Goal: Information Seeking & Learning: Learn about a topic

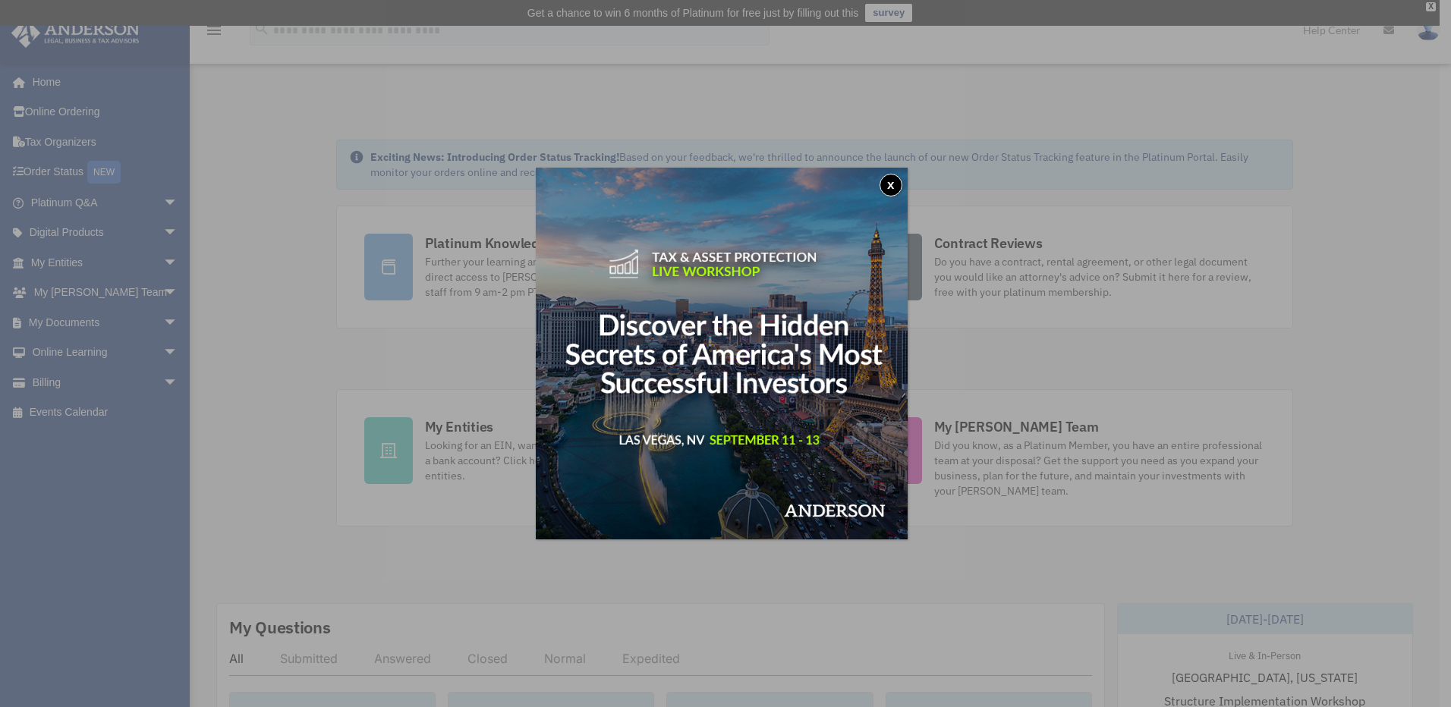
click at [893, 186] on button "x" at bounding box center [891, 185] width 23 height 23
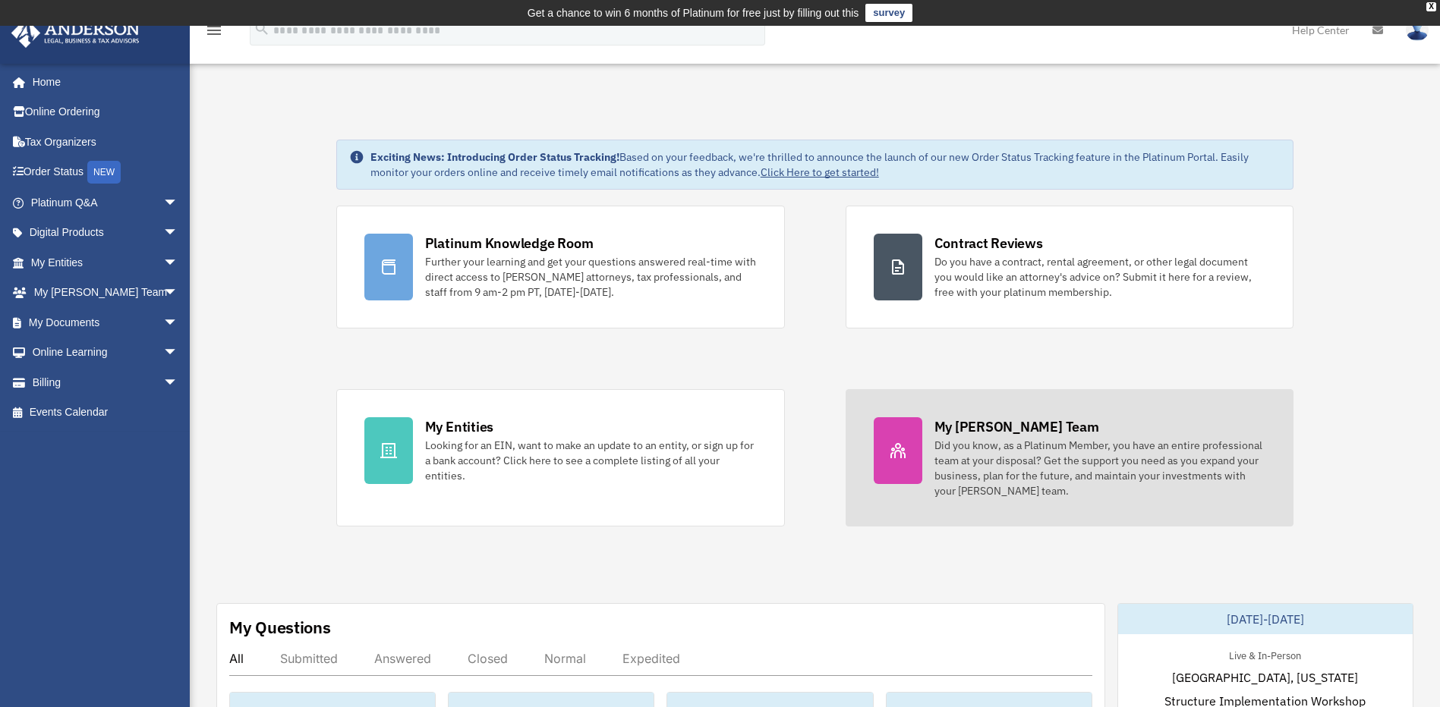
click at [992, 432] on div "My [PERSON_NAME] Team" at bounding box center [1016, 426] width 165 height 19
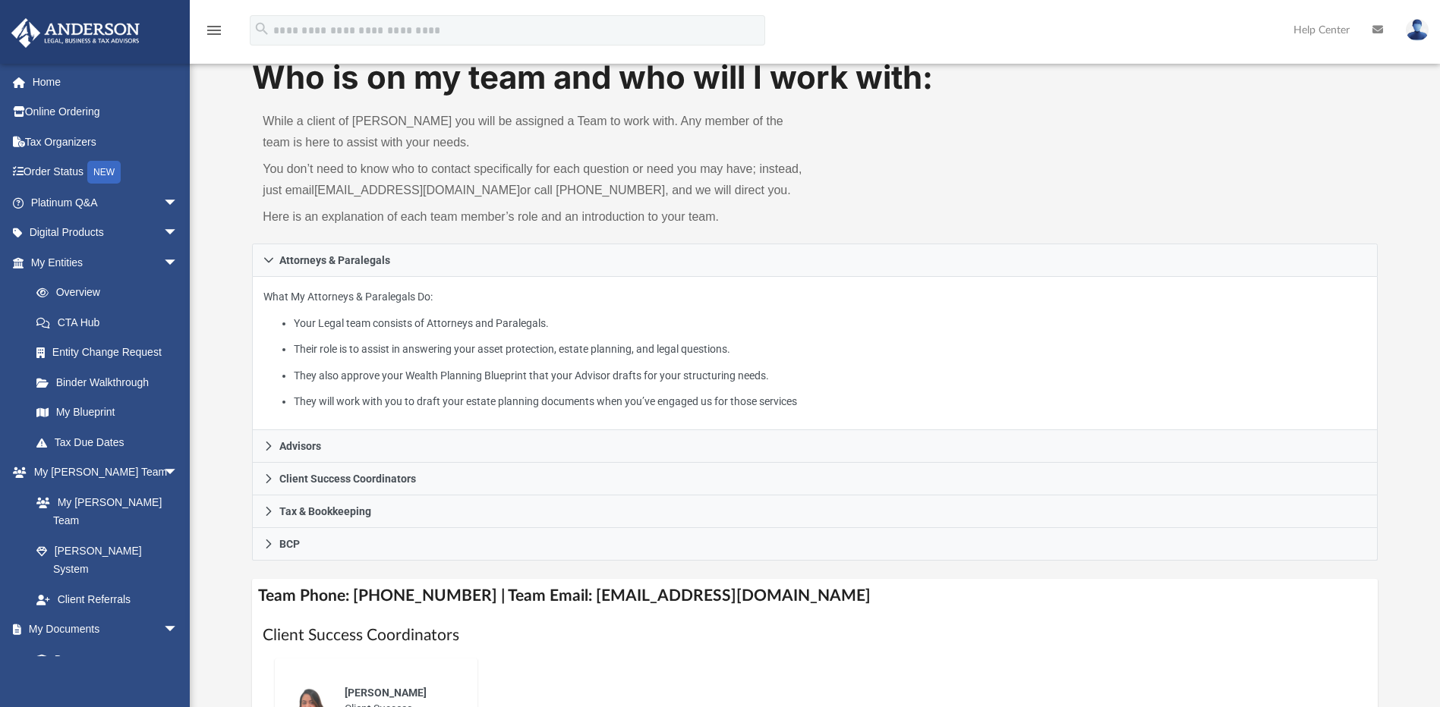
scroll to position [152, 0]
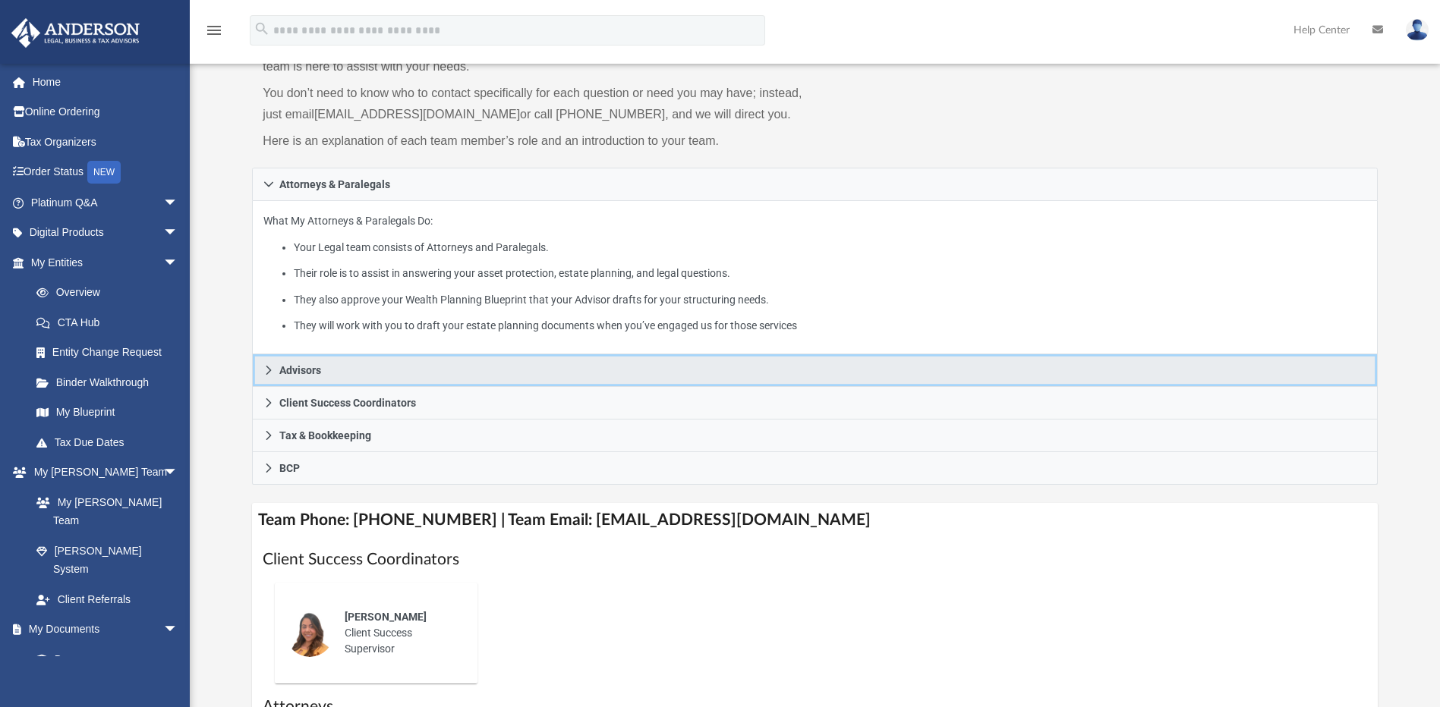
click at [269, 370] on icon at bounding box center [268, 370] width 5 height 9
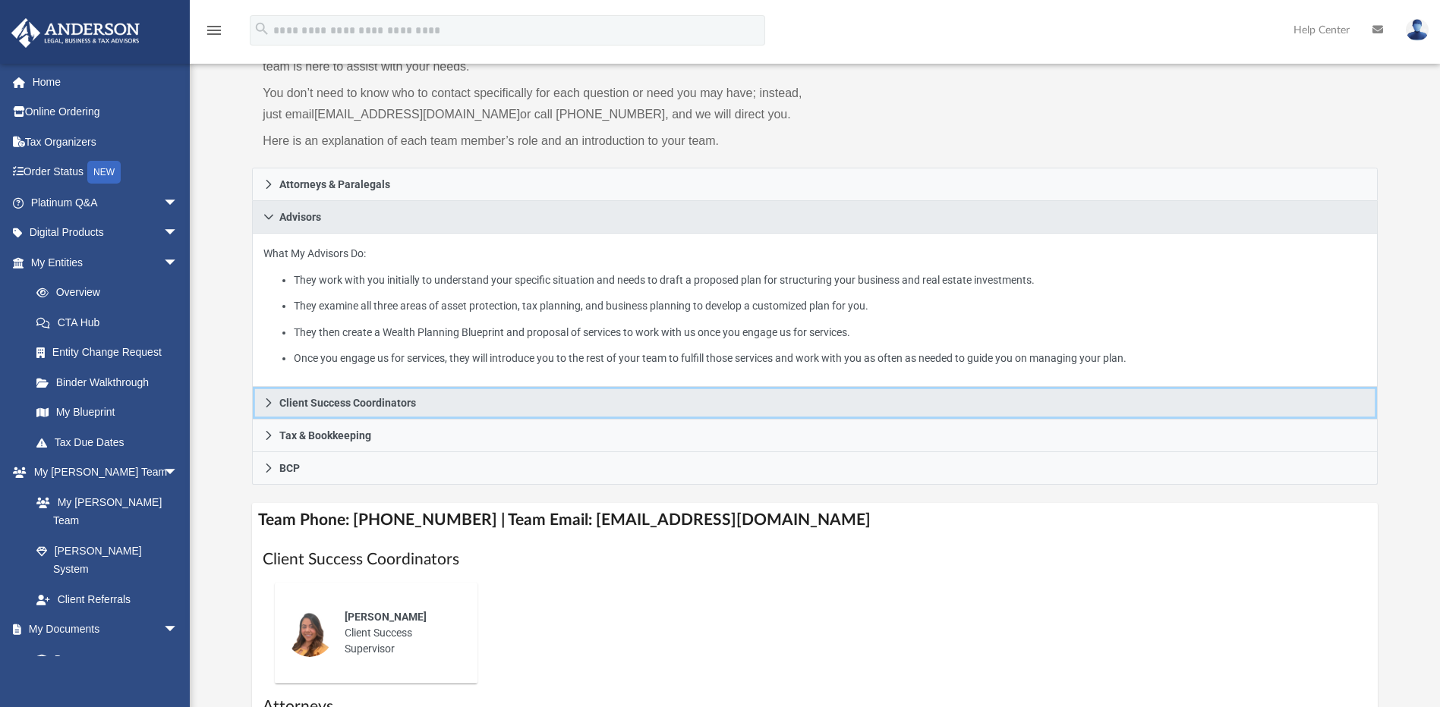
click at [267, 403] on icon at bounding box center [268, 403] width 11 height 11
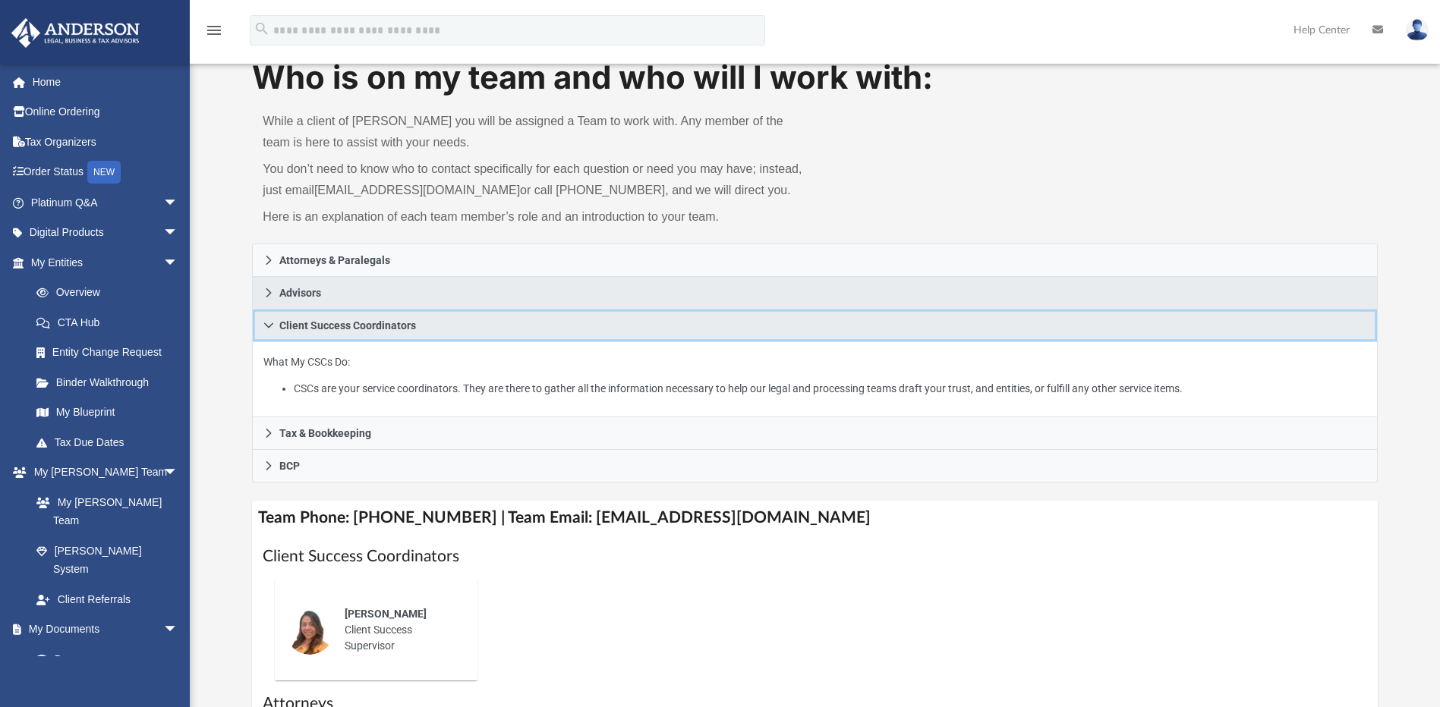
scroll to position [0, 0]
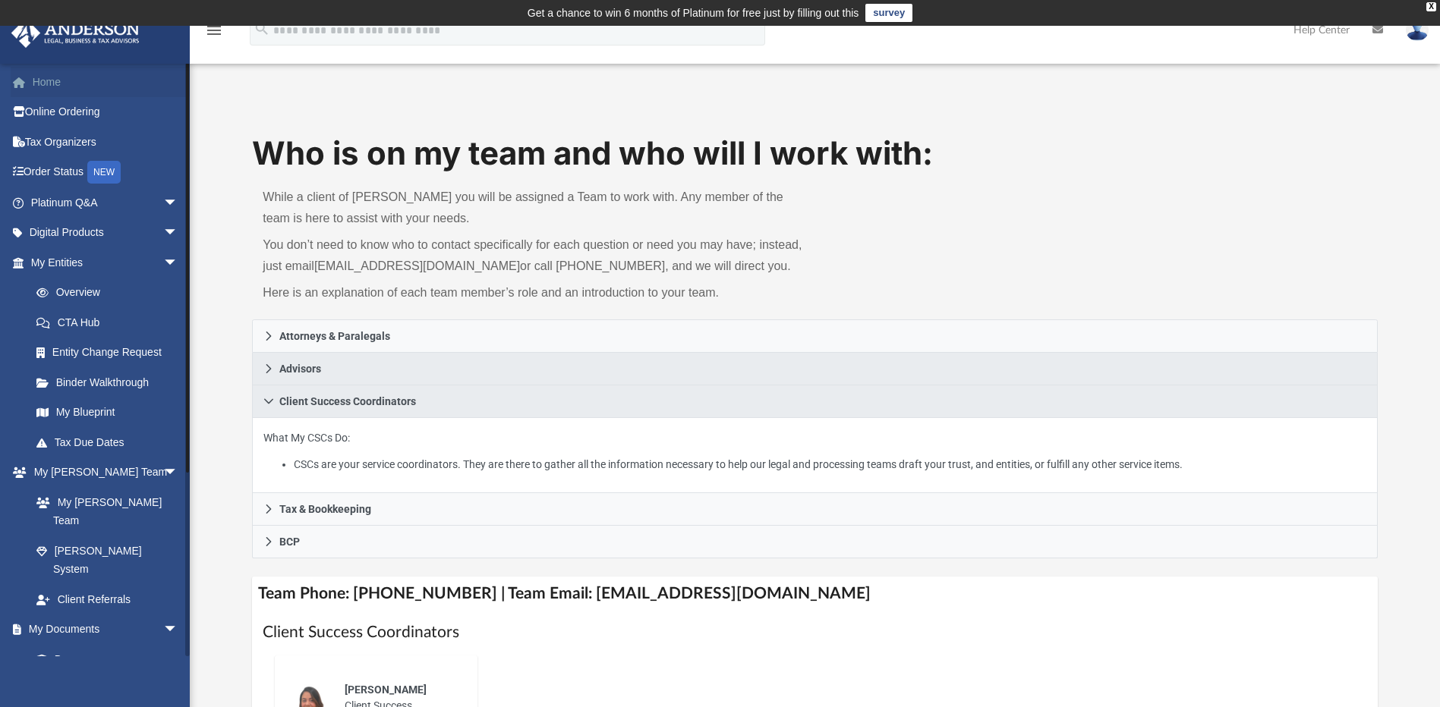
click at [51, 83] on link "Home" at bounding box center [106, 82] width 191 height 30
click at [46, 83] on link "Home" at bounding box center [106, 82] width 191 height 30
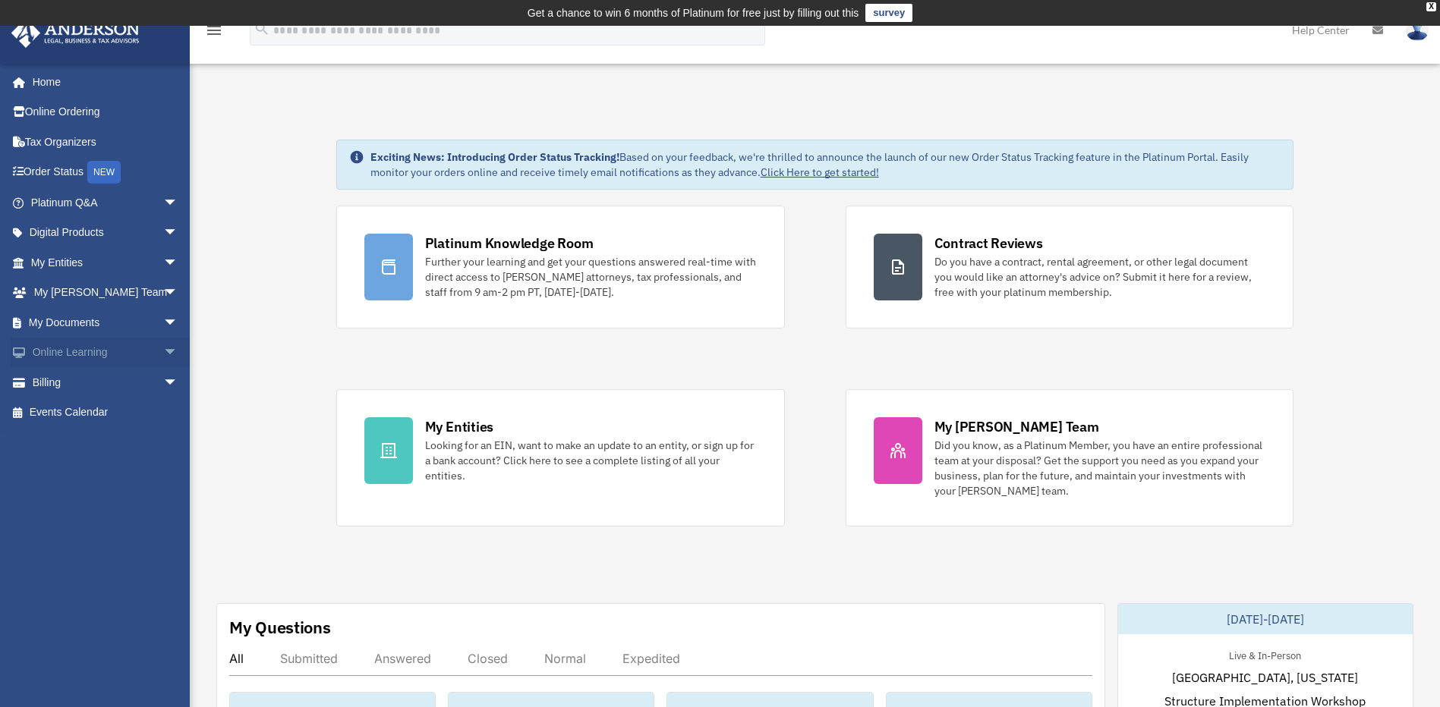
click at [163, 351] on span "arrow_drop_down" at bounding box center [178, 353] width 30 height 31
click at [81, 384] on link "Courses" at bounding box center [111, 382] width 180 height 30
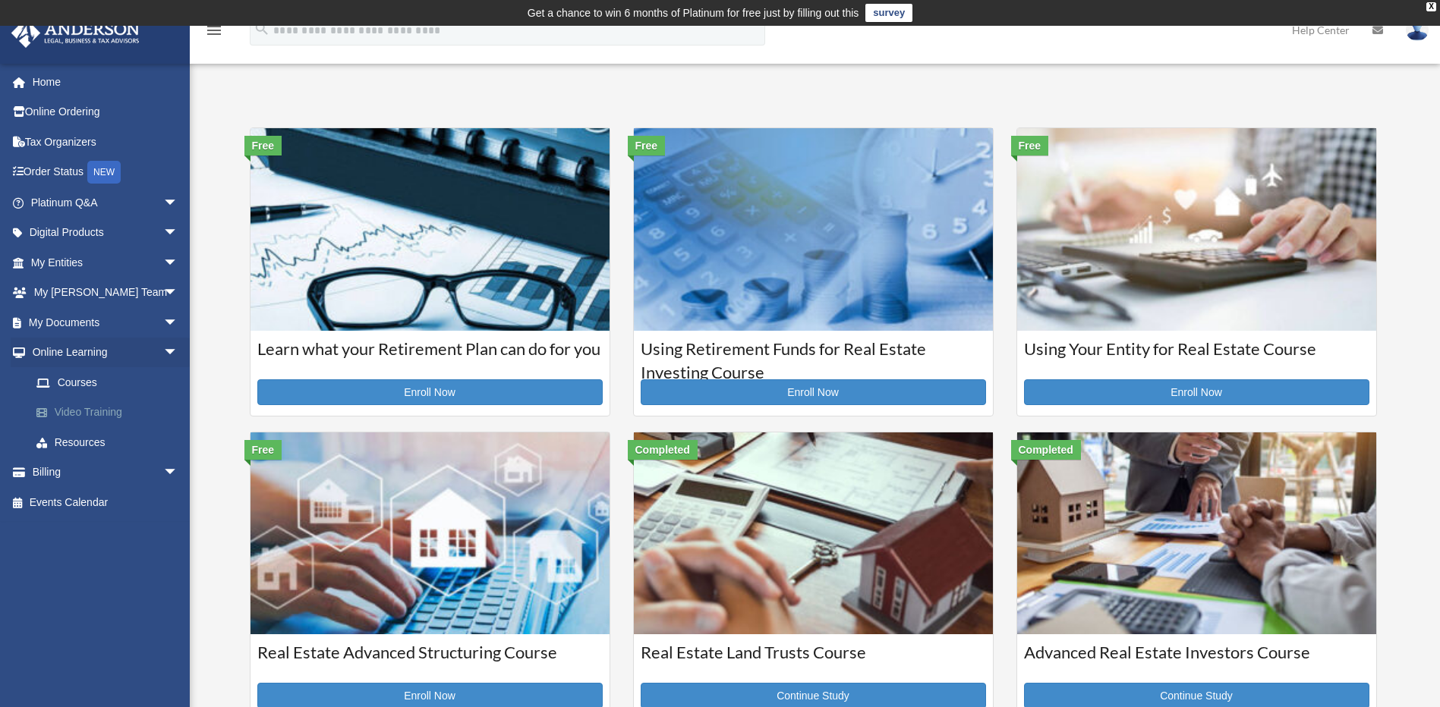
click at [106, 414] on link "Video Training" at bounding box center [111, 413] width 180 height 30
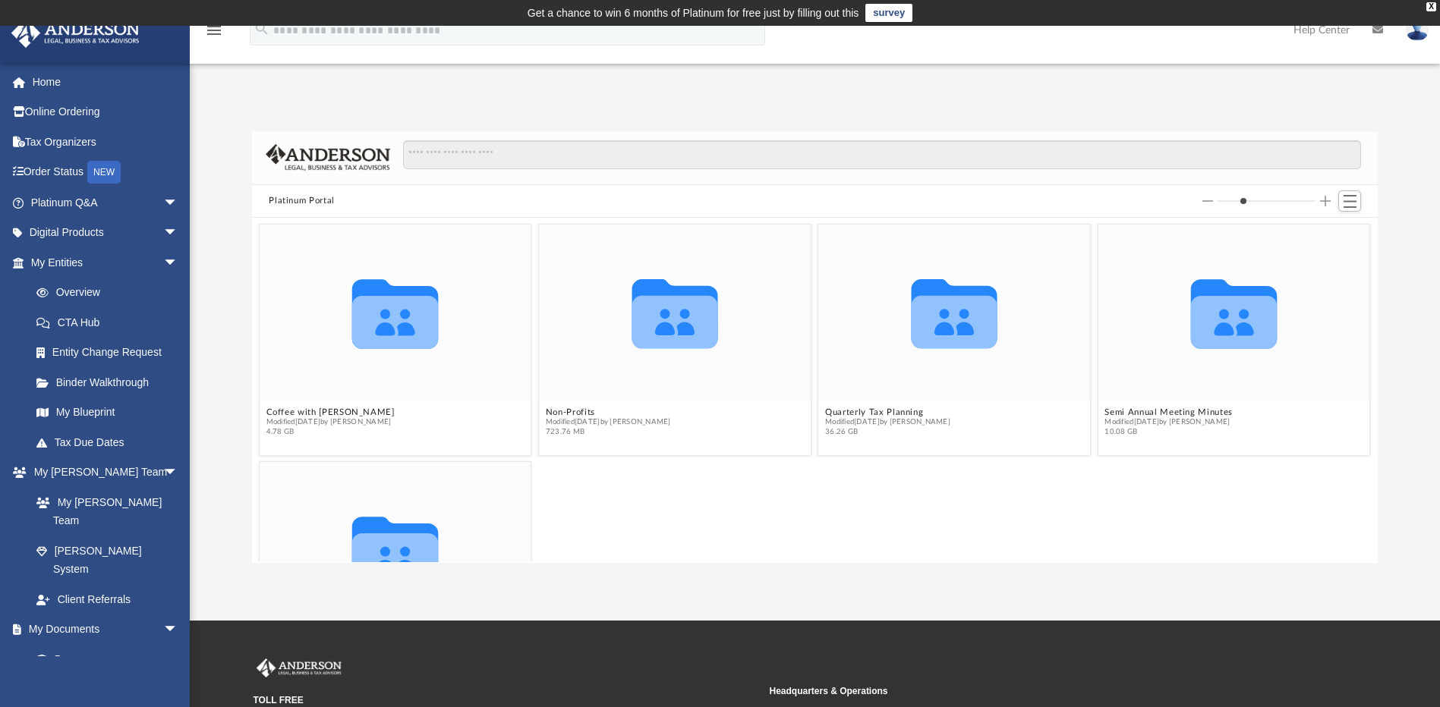
scroll to position [137, 0]
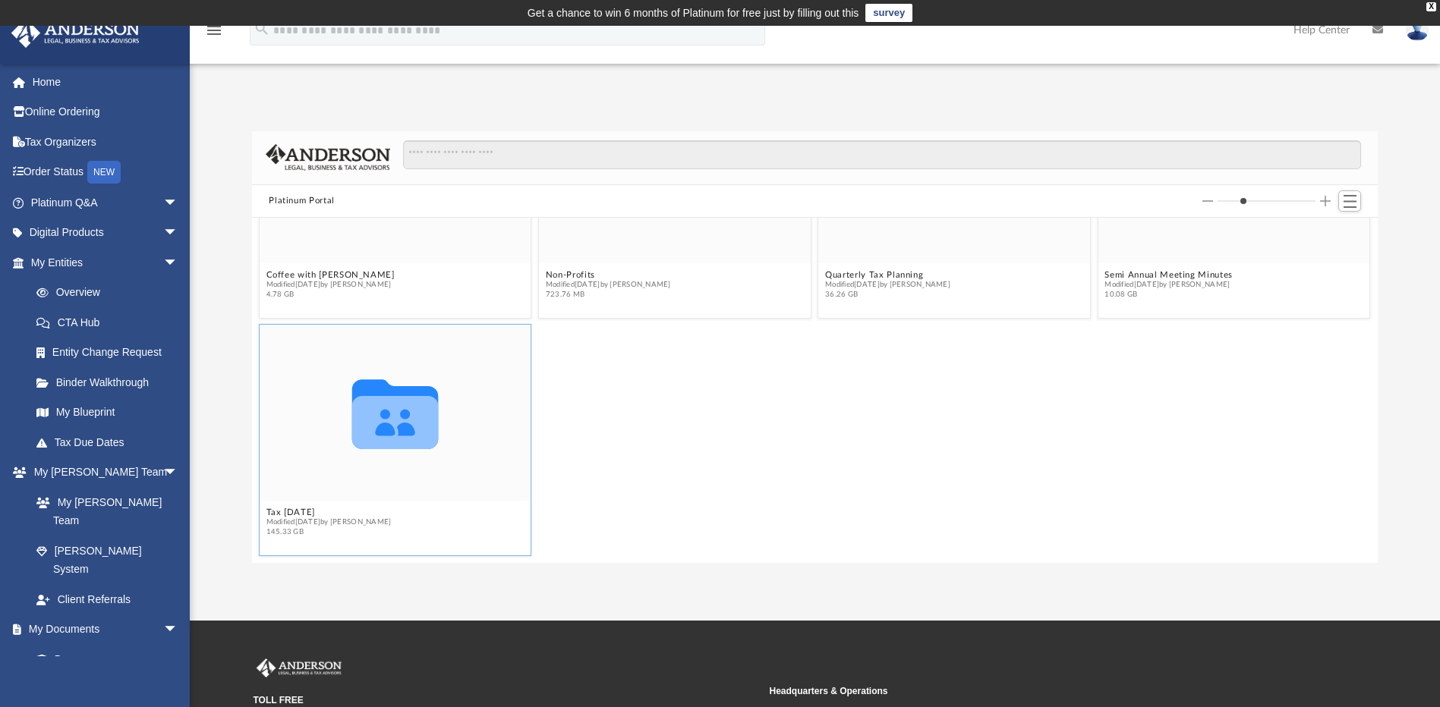
click at [386, 442] on icon "grid" at bounding box center [395, 422] width 86 height 53
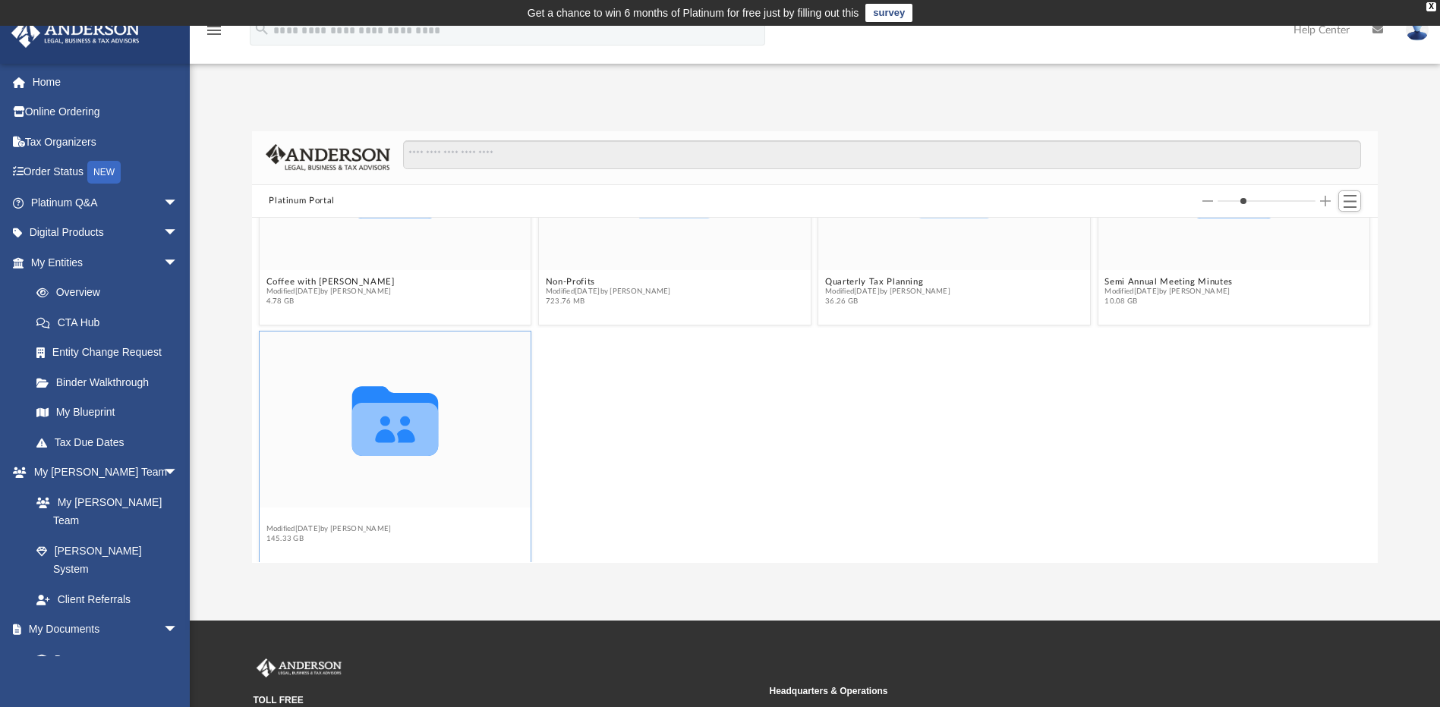
click at [286, 510] on figcaption "Tax Tuesday Modified yesterday by Zyan Treadwell 145.33 GB" at bounding box center [396, 529] width 272 height 40
click at [373, 438] on icon "grid" at bounding box center [395, 429] width 86 height 53
drag, startPoint x: 373, startPoint y: 438, endPoint x: 361, endPoint y: 437, distance: 11.4
click at [361, 437] on icon "grid" at bounding box center [395, 429] width 86 height 53
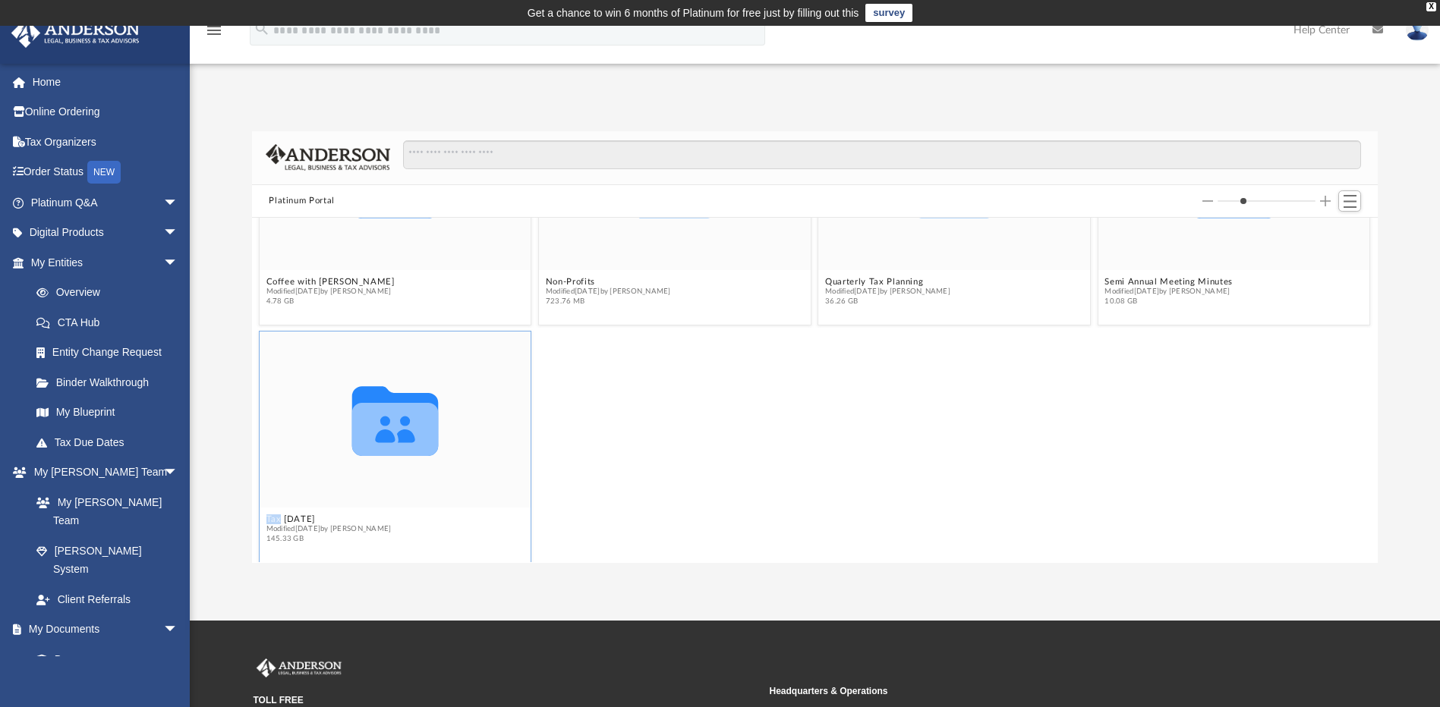
click at [361, 441] on icon "grid" at bounding box center [395, 429] width 86 height 53
drag, startPoint x: 361, startPoint y: 441, endPoint x: 315, endPoint y: 450, distance: 47.2
click at [317, 450] on icon "Collaborated Folder" at bounding box center [395, 420] width 163 height 106
drag, startPoint x: 326, startPoint y: 465, endPoint x: 278, endPoint y: 468, distance: 48.7
click at [269, 472] on div "Collaborated Folder" at bounding box center [396, 420] width 272 height 176
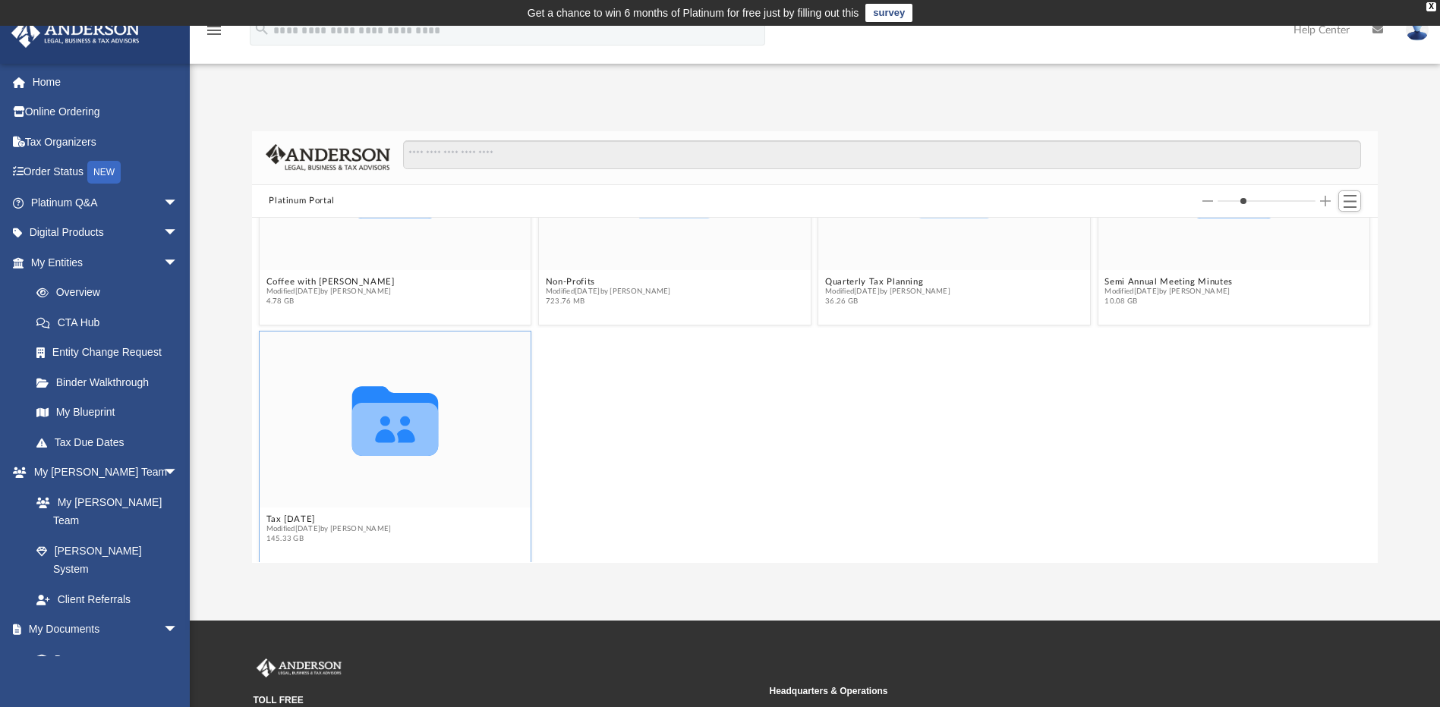
click at [414, 457] on icon "Collaborated Folder" at bounding box center [395, 420] width 163 height 106
drag, startPoint x: 414, startPoint y: 457, endPoint x: 417, endPoint y: 469, distance: 12.5
click at [417, 469] on icon "Collaborated Folder" at bounding box center [395, 420] width 163 height 106
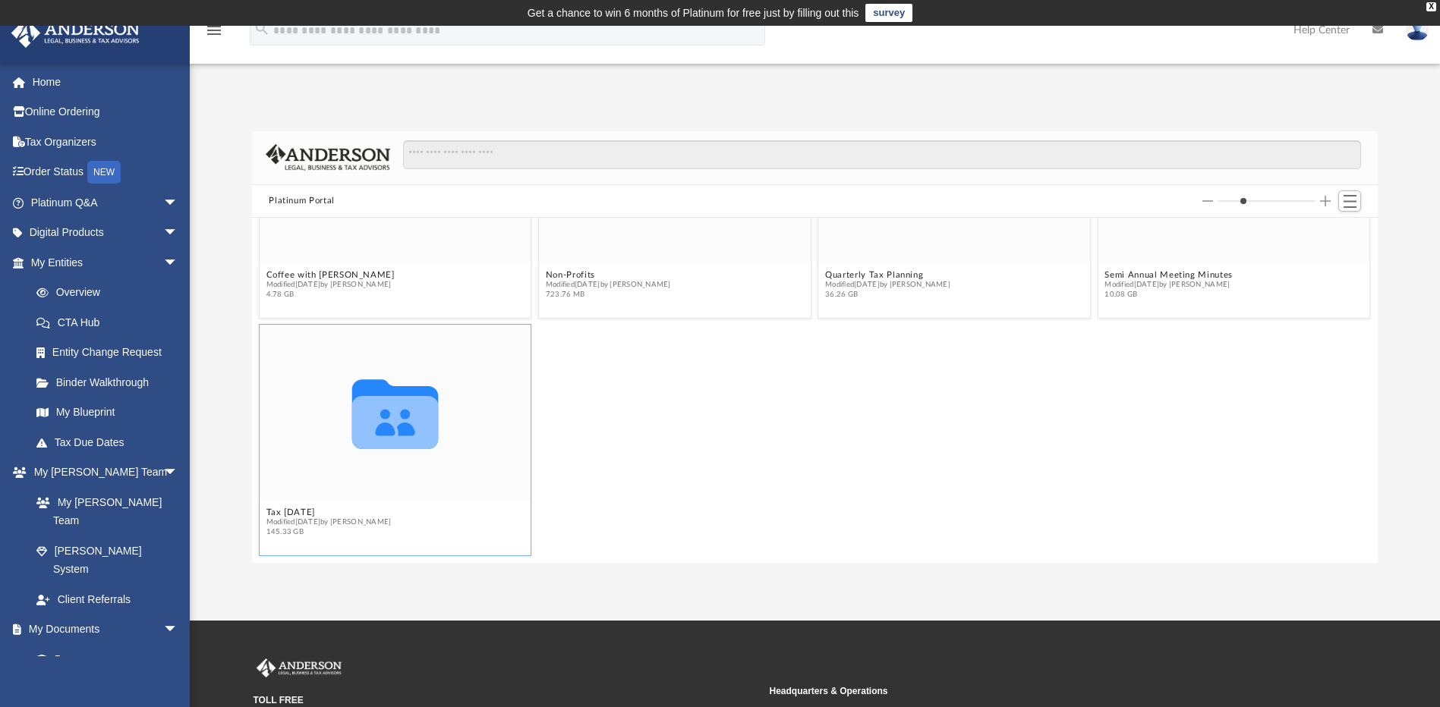
scroll to position [0, 0]
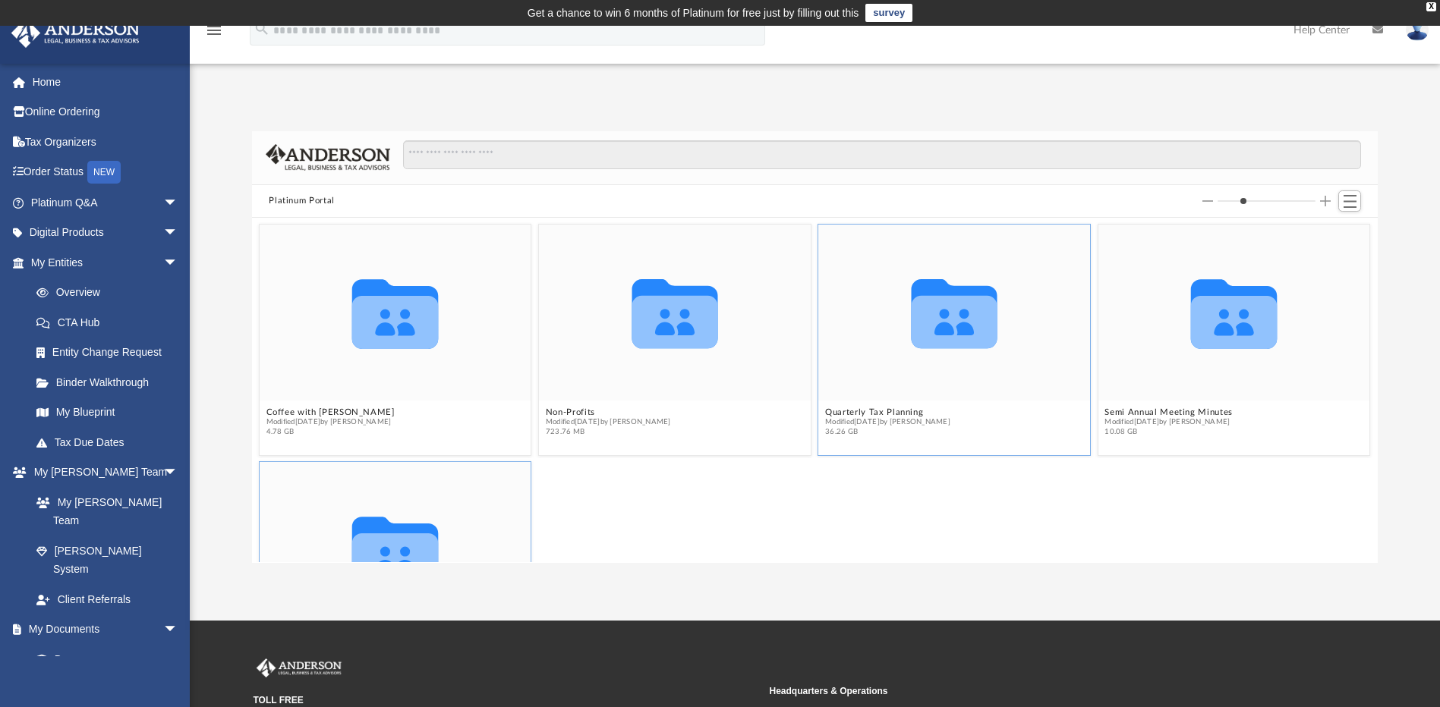
click at [889, 417] on span "Modified Fri Jul 18 2025 by Matthew Moore" at bounding box center [887, 422] width 125 height 10
click at [890, 414] on button "Quarterly Tax Planning" at bounding box center [887, 413] width 125 height 10
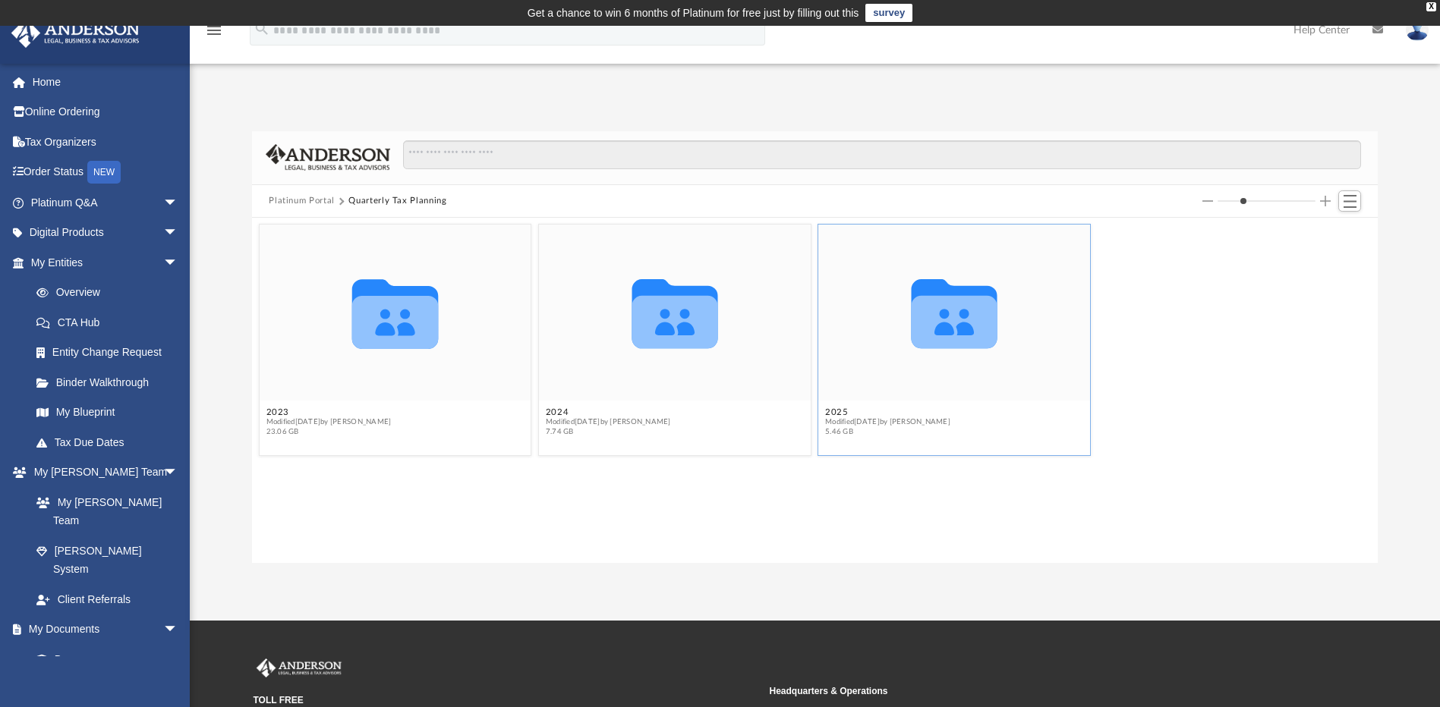
click at [893, 360] on icon "Collaborated Folder" at bounding box center [954, 313] width 163 height 106
click at [114, 443] on link "Tax Due Dates" at bounding box center [111, 442] width 180 height 30
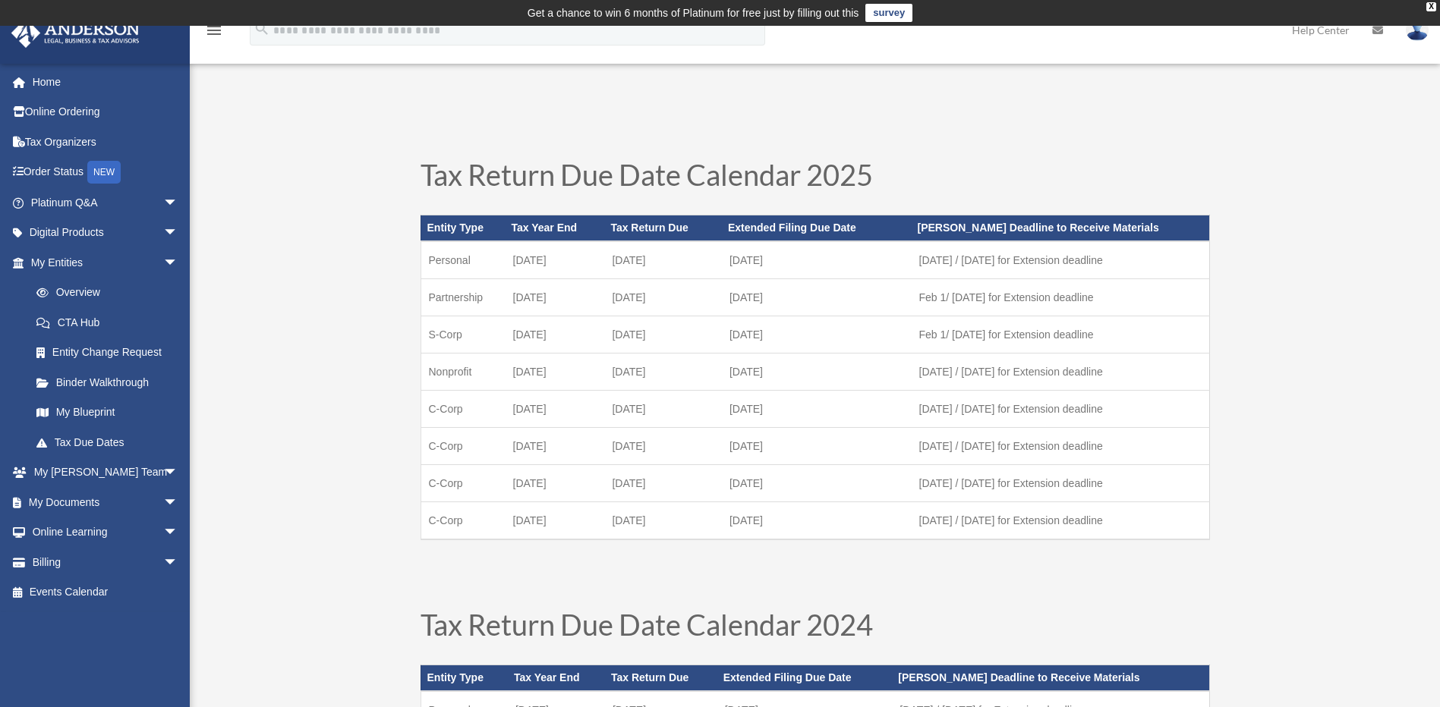
click at [1416, 38] on img at bounding box center [1417, 30] width 23 height 22
click at [1142, 130] on link "Logout" at bounding box center [1190, 132] width 152 height 31
